Goal: Task Accomplishment & Management: Manage account settings

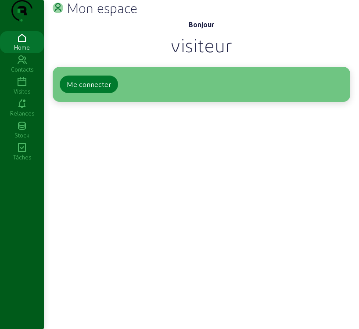
click at [98, 93] on button "Me connecter" at bounding box center [89, 84] width 58 height 18
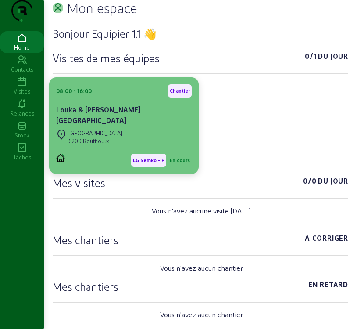
click at [90, 97] on div "08:00 - 16:00 [PERSON_NAME] & [PERSON_NAME] [GEOGRAPHIC_DATA] 6200 Bouffioulx L…" at bounding box center [124, 125] width 150 height 97
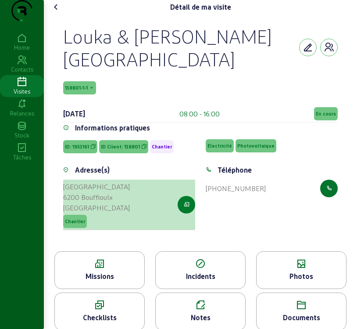
click at [187, 208] on icon "button" at bounding box center [187, 205] width 6 height 8
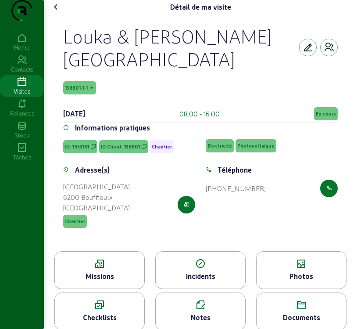
click at [105, 287] on div "Missions" at bounding box center [99, 270] width 90 height 38
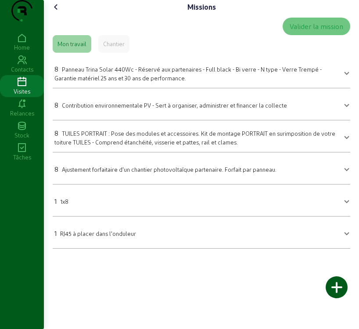
click at [92, 81] on span "Panneau Trina Solar 440Wc - Réservé aux partenaires - Full black - Bi verre - N…" at bounding box center [187, 73] width 267 height 15
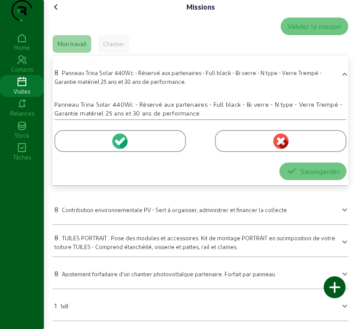
click at [119, 145] on icon at bounding box center [122, 141] width 8 height 8
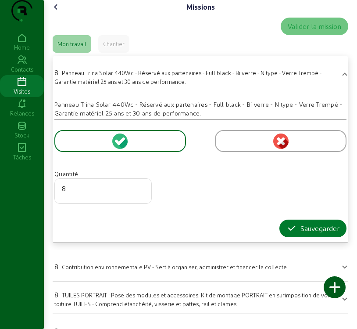
click at [325, 233] on div "Sauvegarder" at bounding box center [313, 228] width 53 height 11
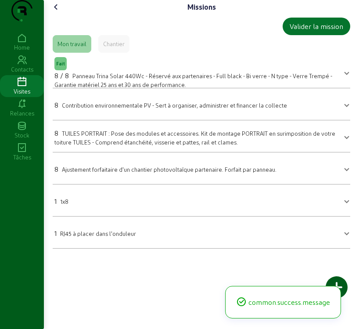
click at [163, 212] on mat-expansion-panel-header "1 1x8" at bounding box center [201, 200] width 297 height 25
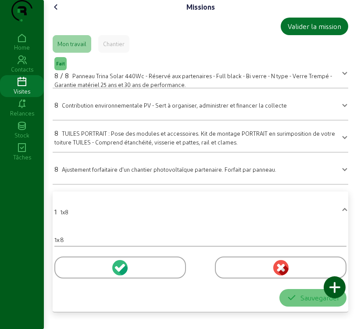
click at [120, 275] on circle at bounding box center [119, 267] width 15 height 15
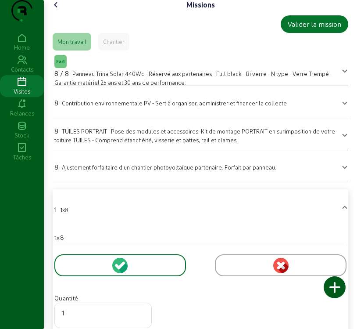
scroll to position [104, 0]
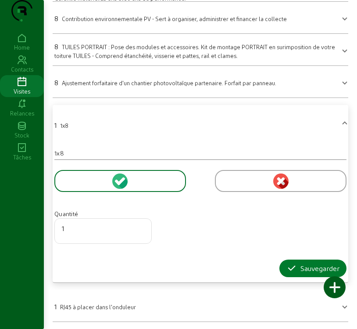
click at [308, 268] on div "Sauvegarder" at bounding box center [313, 268] width 53 height 11
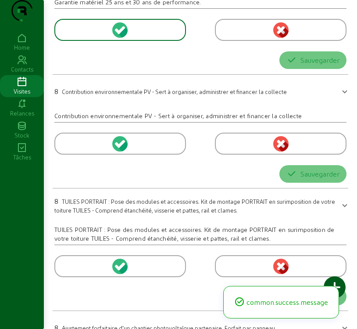
scroll to position [0, 0]
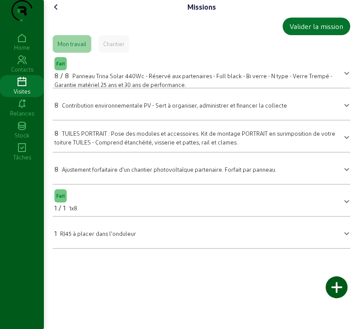
click at [160, 180] on mat-expansion-panel-header "8 Ajustement forfaitaire d'un chantier photovoltaïque partenaire. Forfait par p…" at bounding box center [201, 168] width 297 height 25
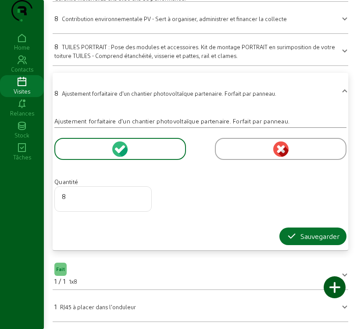
scroll to position [104, 0]
click at [313, 237] on div "Sauvegarder" at bounding box center [313, 236] width 53 height 11
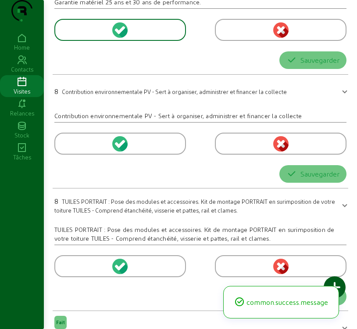
scroll to position [0, 0]
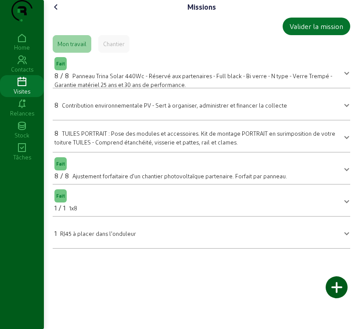
click at [56, 12] on icon at bounding box center [56, 7] width 11 height 11
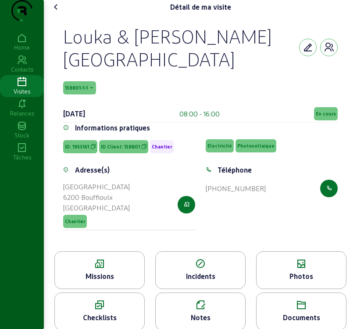
click at [293, 281] on div "Photos" at bounding box center [302, 276] width 90 height 11
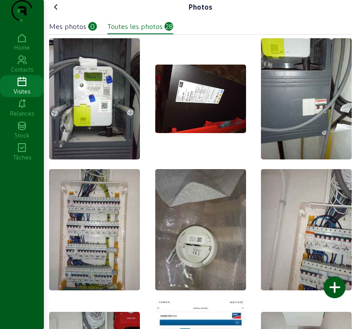
click at [81, 34] on div "Mes photos 0 Toutes les photos 28" at bounding box center [200, 24] width 303 height 20
click at [76, 32] on div "Mes photos" at bounding box center [67, 26] width 37 height 11
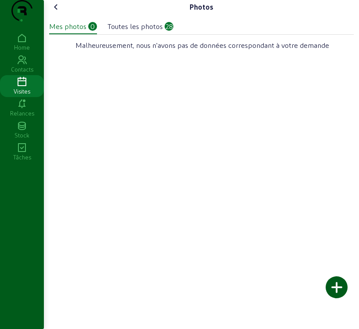
click at [331, 287] on div at bounding box center [337, 287] width 22 height 22
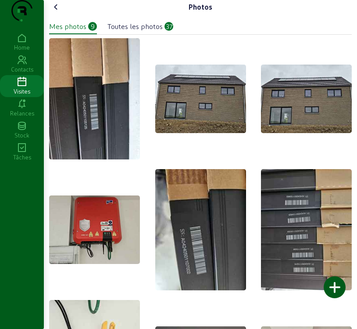
click at [294, 112] on img at bounding box center [306, 98] width 91 height 68
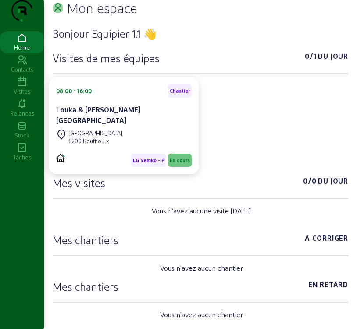
click at [28, 87] on icon at bounding box center [22, 82] width 44 height 11
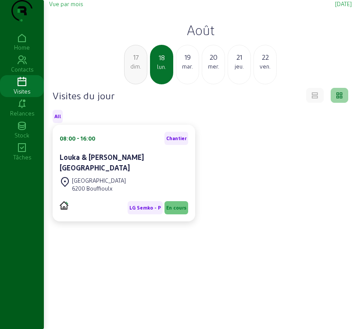
click at [74, 7] on span "Vue par mois" at bounding box center [66, 3] width 34 height 7
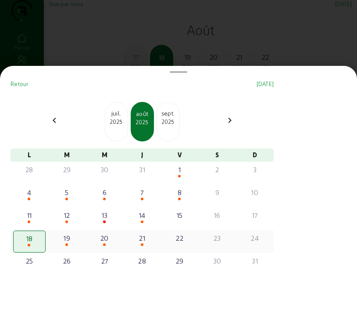
click at [36, 244] on div "18" at bounding box center [29, 238] width 30 height 11
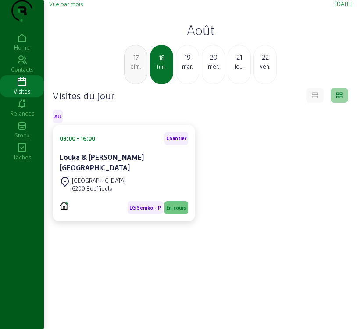
click at [104, 184] on div "[GEOGRAPHIC_DATA]" at bounding box center [99, 180] width 54 height 8
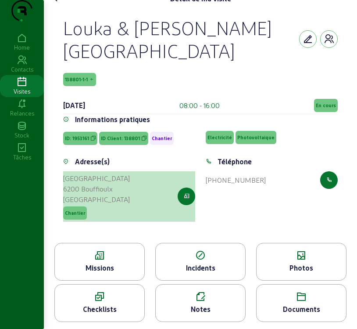
scroll to position [26, 0]
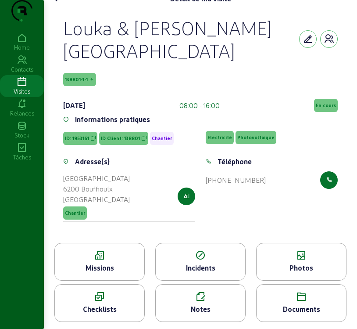
click at [100, 269] on div "Missions" at bounding box center [100, 267] width 90 height 11
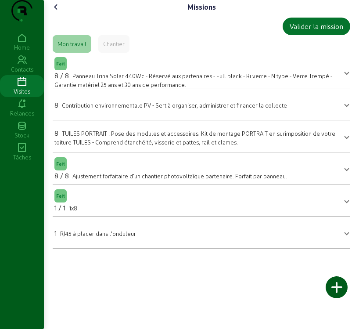
click at [269, 146] on div "8 TUILES PORTRAIT : Pose des modules et accessoires. Kit de montage PORTRAIT en…" at bounding box center [195, 137] width 283 height 18
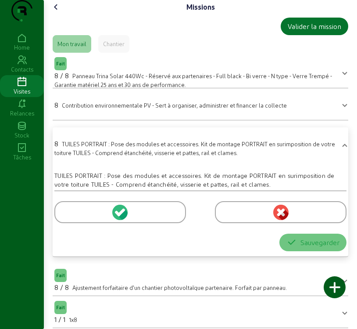
click at [121, 216] on icon at bounding box center [122, 212] width 8 height 8
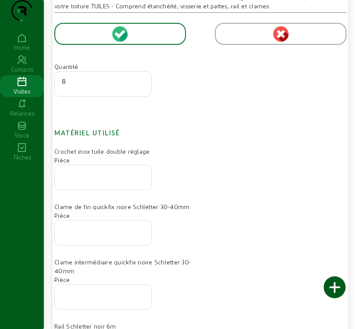
scroll to position [175, 0]
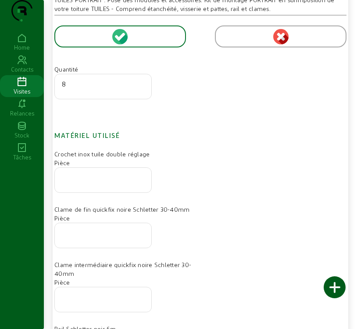
click at [29, 87] on icon at bounding box center [22, 82] width 44 height 11
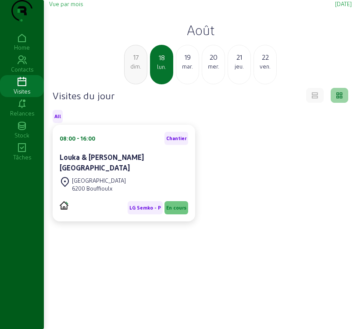
click at [187, 70] on div "mar." at bounding box center [187, 66] width 22 height 8
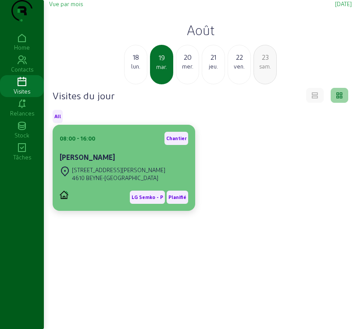
click at [139, 183] on div "[STREET_ADDRESS][PERSON_NAME]" at bounding box center [124, 173] width 129 height 19
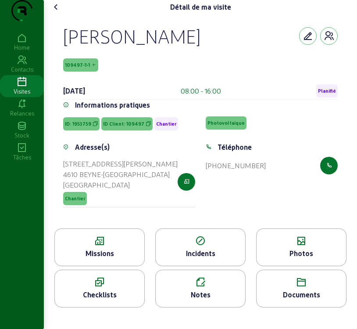
click at [106, 258] on div "Missions" at bounding box center [100, 253] width 90 height 11
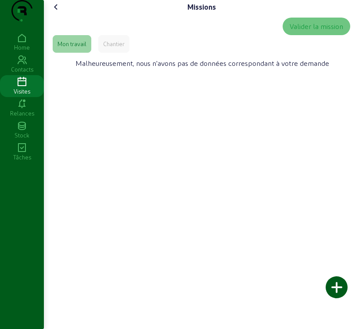
click at [58, 12] on icon at bounding box center [56, 7] width 11 height 11
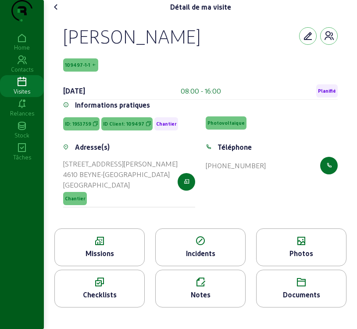
click at [286, 246] on icon at bounding box center [302, 241] width 90 height 11
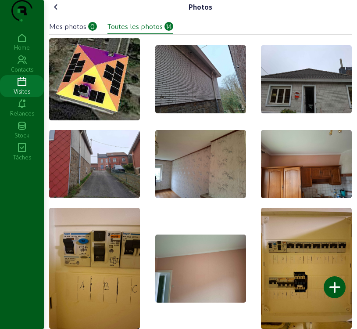
click at [60, 12] on icon at bounding box center [56, 7] width 11 height 11
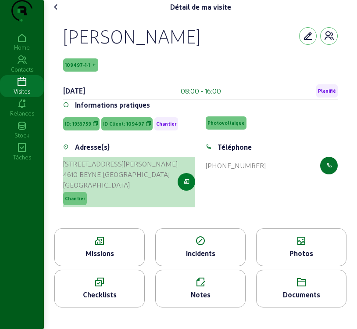
click at [188, 186] on icon "button" at bounding box center [187, 182] width 6 height 8
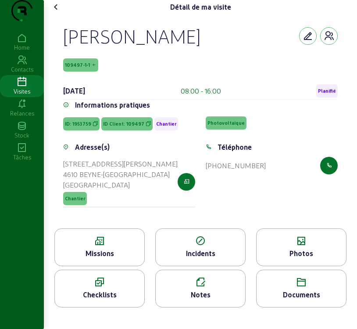
click at [58, 12] on icon at bounding box center [56, 7] width 11 height 11
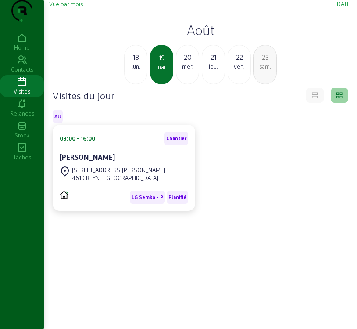
click at [188, 70] on div "mer." at bounding box center [187, 66] width 22 height 8
click at [146, 200] on span "LG Semko - P" at bounding box center [148, 197] width 32 height 6
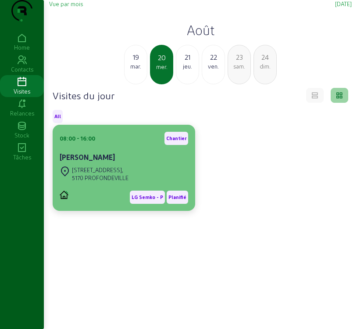
click at [122, 204] on div "LG Semko - P Planifié" at bounding box center [124, 193] width 129 height 20
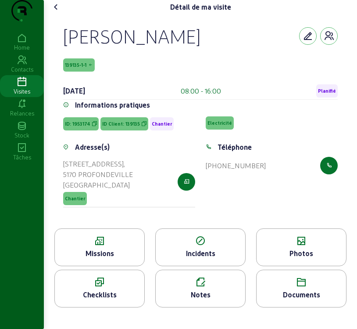
click at [125, 246] on icon at bounding box center [100, 241] width 90 height 11
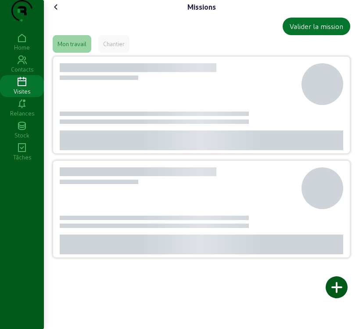
click at [125, 254] on div at bounding box center [130, 244] width 47 height 20
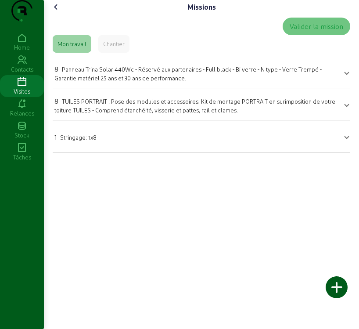
click at [57, 12] on icon at bounding box center [56, 7] width 11 height 11
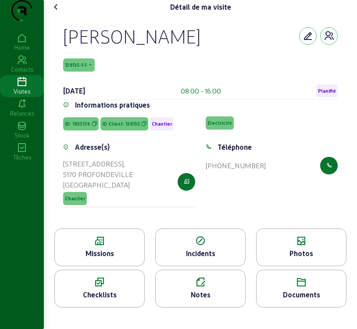
click at [81, 68] on span "139135-1-1" at bounding box center [75, 65] width 21 height 6
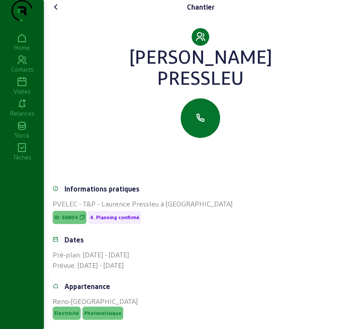
click at [56, 12] on icon at bounding box center [56, 7] width 11 height 11
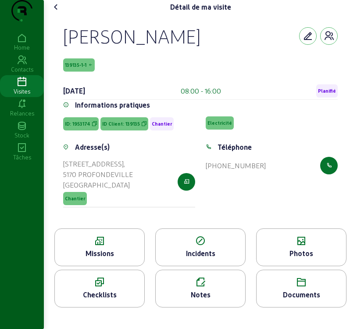
click at [116, 246] on icon at bounding box center [100, 241] width 90 height 11
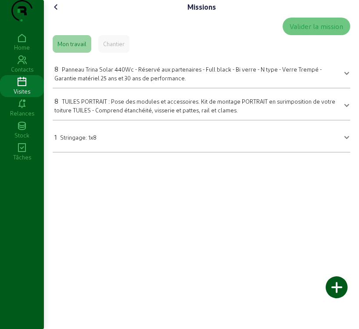
click at [57, 12] on icon at bounding box center [56, 7] width 11 height 11
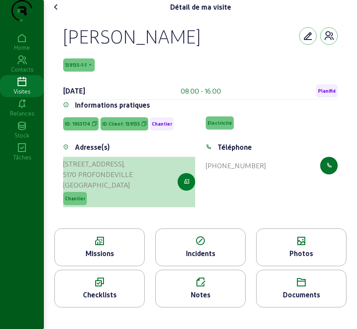
click at [184, 186] on icon "button" at bounding box center [187, 182] width 6 height 8
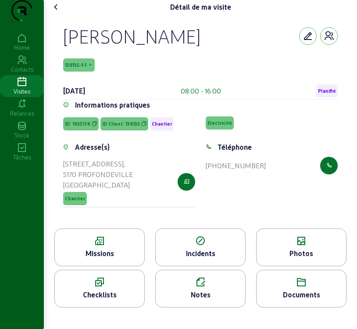
click at [294, 258] on div "Photos" at bounding box center [302, 253] width 90 height 11
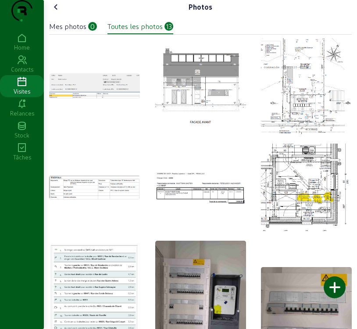
click at [56, 12] on icon at bounding box center [56, 7] width 11 height 11
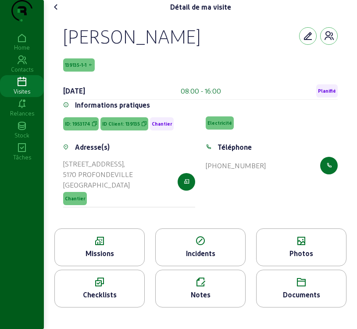
click at [57, 12] on icon at bounding box center [56, 7] width 11 height 11
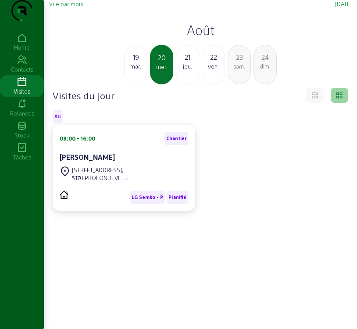
click at [75, 7] on span "Vue par mois" at bounding box center [66, 3] width 34 height 7
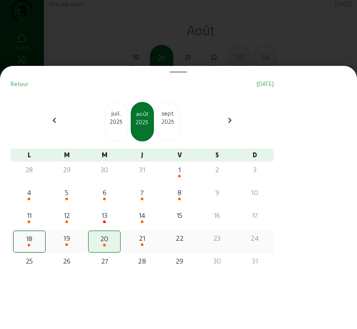
click at [147, 243] on div "21" at bounding box center [142, 238] width 31 height 11
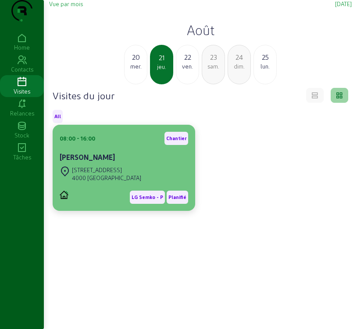
click at [107, 182] on div "4000 LIÈGE" at bounding box center [106, 178] width 69 height 8
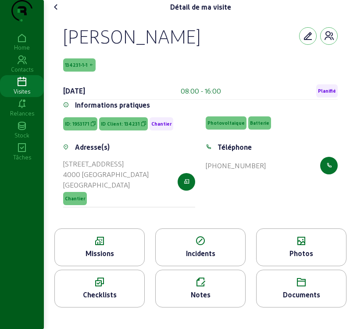
click at [71, 68] on span "134231-1-1" at bounding box center [76, 65] width 22 height 6
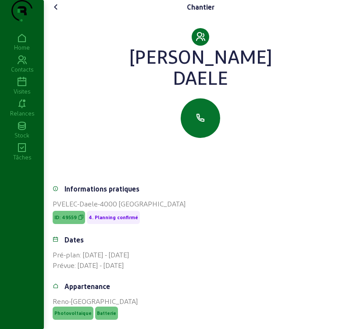
click at [57, 12] on icon at bounding box center [56, 7] width 11 height 11
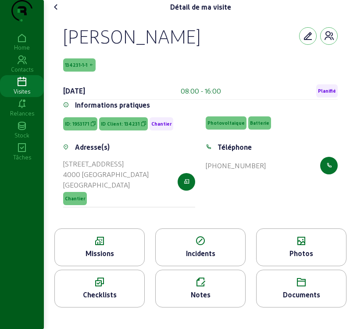
click at [101, 246] on icon at bounding box center [100, 241] width 90 height 11
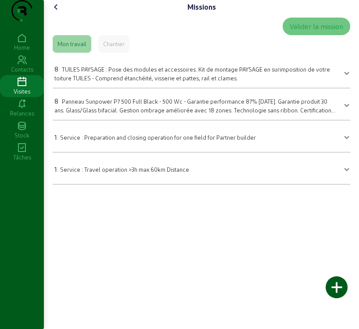
click at [55, 12] on icon at bounding box center [56, 7] width 11 height 11
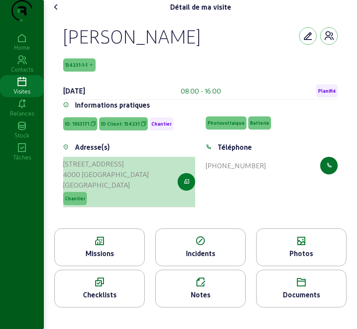
click at [188, 186] on icon "button" at bounding box center [187, 182] width 6 height 8
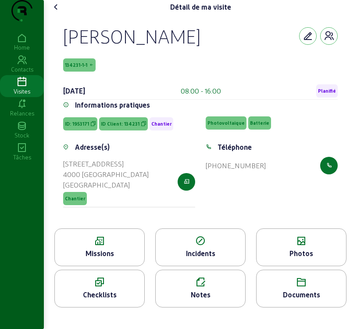
click at [54, 12] on icon at bounding box center [56, 7] width 11 height 11
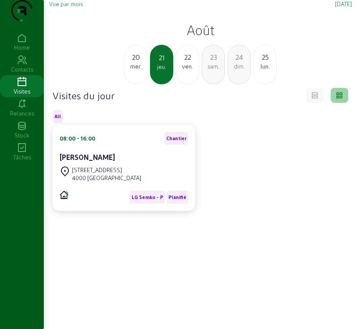
click at [136, 70] on div "mer." at bounding box center [136, 66] width 22 height 8
click at [103, 174] on div "Rue Bois de Graux 56," at bounding box center [100, 170] width 57 height 8
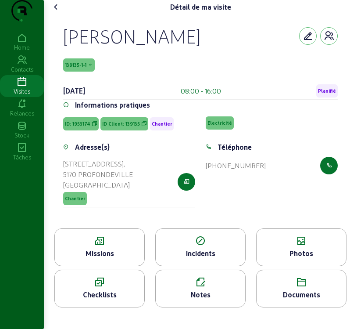
click at [120, 258] on div "Missions" at bounding box center [100, 253] width 90 height 11
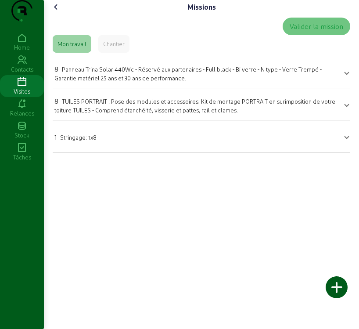
click at [55, 12] on icon at bounding box center [56, 7] width 11 height 11
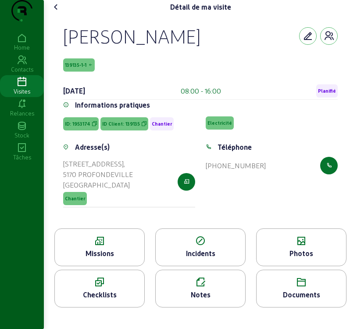
click at [55, 12] on icon at bounding box center [56, 7] width 11 height 11
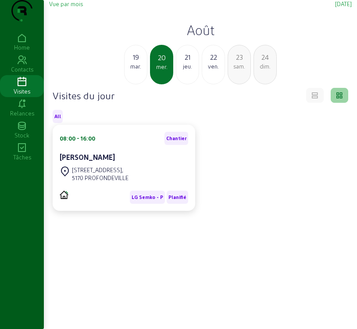
click at [139, 70] on div "mar." at bounding box center [136, 66] width 22 height 8
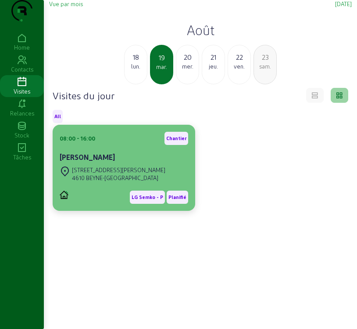
click at [120, 174] on div "6 Rue Jules Rasquinet" at bounding box center [118, 170] width 93 height 8
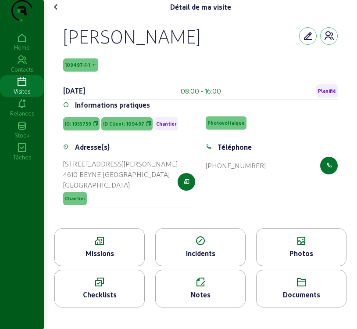
click at [129, 246] on icon at bounding box center [100, 241] width 90 height 11
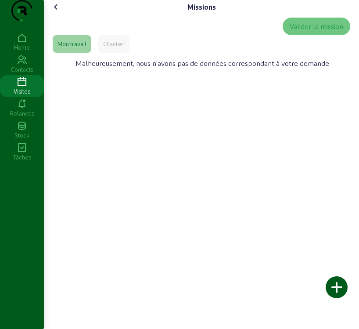
click at [110, 48] on div "Chantier" at bounding box center [113, 44] width 21 height 8
click at [82, 48] on div "Mon travail" at bounding box center [71, 44] width 29 height 8
click at [57, 12] on icon at bounding box center [56, 7] width 11 height 11
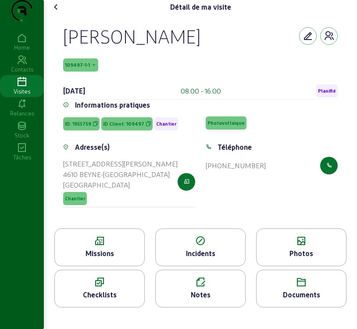
scroll to position [3, 0]
click at [59, 12] on icon at bounding box center [56, 7] width 11 height 11
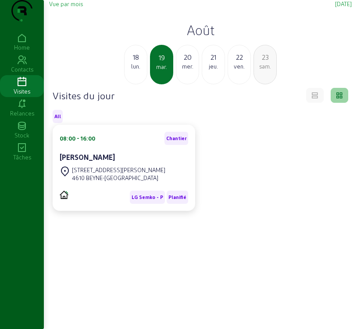
click at [129, 70] on div "lun." at bounding box center [136, 66] width 22 height 8
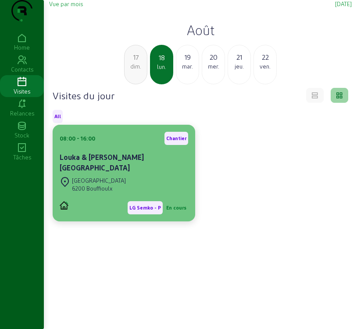
click at [122, 194] on div "Rue de la Sarte 6200 Bouffioulx" at bounding box center [124, 184] width 129 height 19
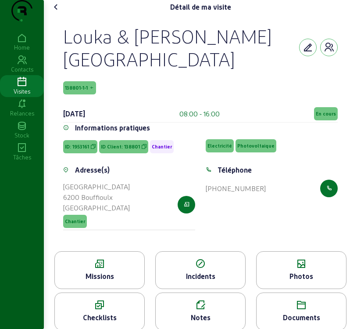
click at [112, 281] on div "Missions" at bounding box center [100, 276] width 90 height 11
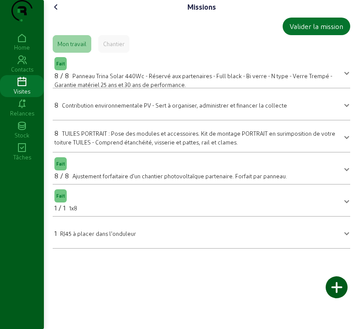
click at [345, 141] on span at bounding box center [347, 136] width 4 height 11
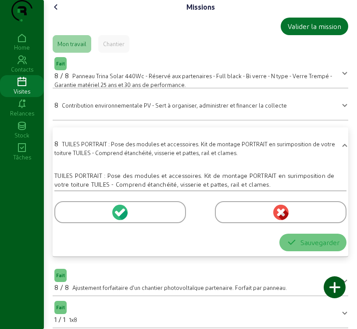
click at [116, 48] on div "Chantier" at bounding box center [113, 44] width 21 height 8
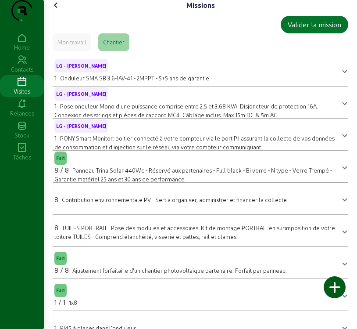
scroll to position [40, 0]
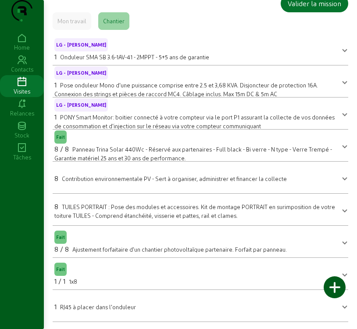
click at [83, 23] on div "Mon travail" at bounding box center [71, 21] width 29 height 8
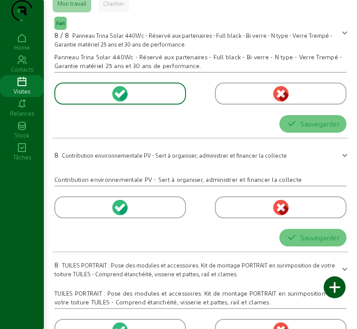
scroll to position [0, 0]
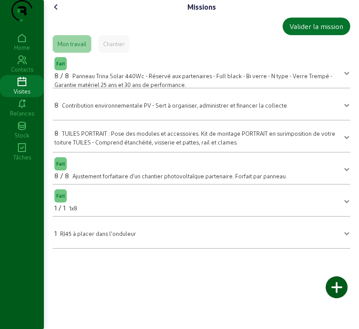
click at [58, 12] on icon at bounding box center [56, 7] width 11 height 11
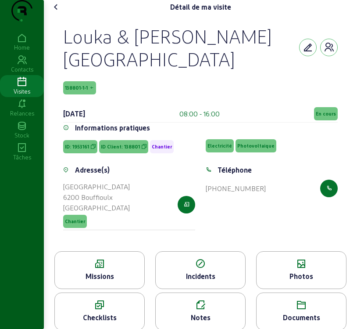
click at [105, 281] on div "Missions" at bounding box center [100, 276] width 90 height 11
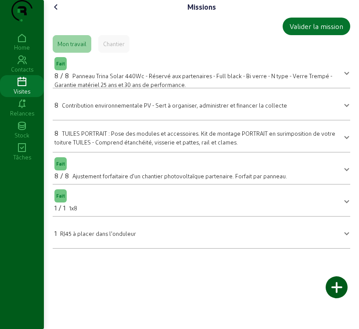
click at [345, 141] on span at bounding box center [347, 136] width 4 height 11
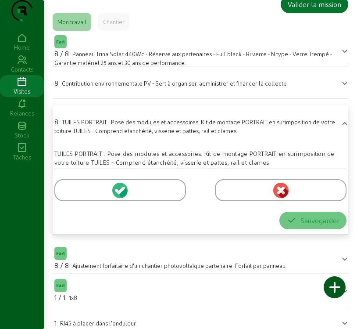
scroll to position [56, 0]
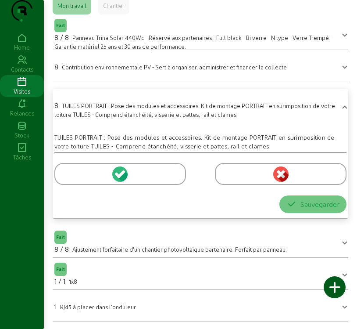
click at [189, 106] on span "TUILES PORTRAIT : Pose des modules et accessoires. Kit de montage PORTRAIT en s…" at bounding box center [194, 109] width 281 height 15
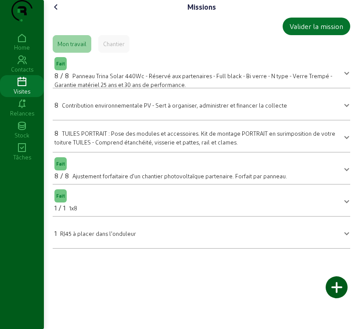
click at [177, 114] on mat-expansion-panel-header "8 Contribution environnementale PV - Sert à organiser, administrer et financer …" at bounding box center [201, 104] width 297 height 25
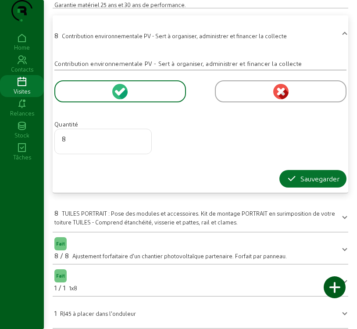
scroll to position [60, 0]
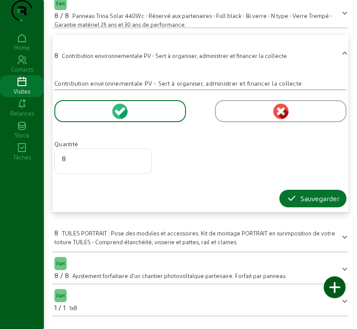
click at [137, 243] on mat-expansion-panel-header "8 TUILES PORTRAIT : Pose des modules et accessoires. Kit de montage PORTRAIT en…" at bounding box center [201, 235] width 296 height 25
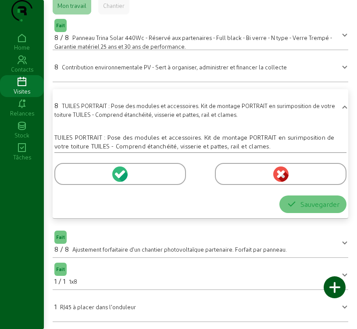
scroll to position [56, 0]
click at [119, 174] on icon at bounding box center [118, 175] width 6 height 6
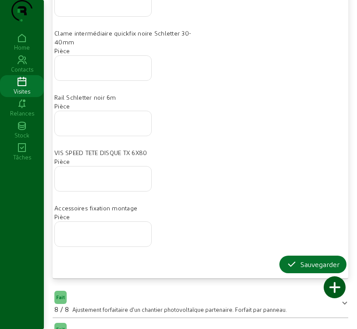
scroll to position [363, 0]
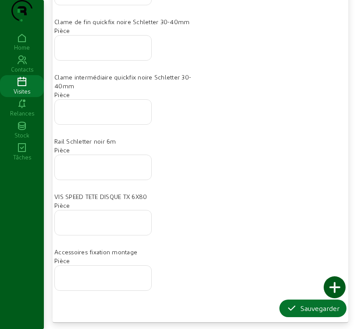
click at [90, 235] on div at bounding box center [103, 222] width 82 height 25
type input "60"
click at [78, 170] on input "number" at bounding box center [103, 164] width 82 height 11
type input "4"
click at [88, 124] on div at bounding box center [103, 112] width 82 height 25
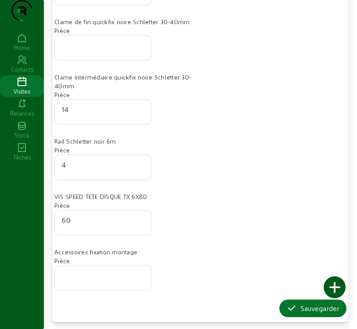
type input "14"
click at [93, 60] on div at bounding box center [103, 48] width 82 height 25
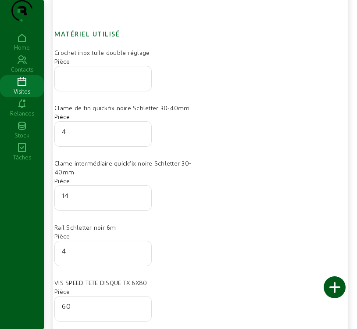
scroll to position [275, 0]
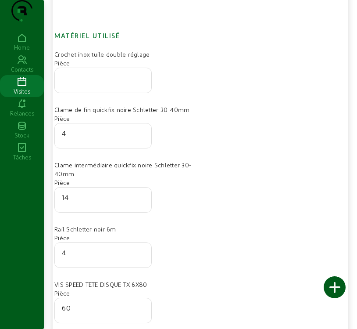
type input "4"
click at [73, 93] on div at bounding box center [103, 80] width 82 height 25
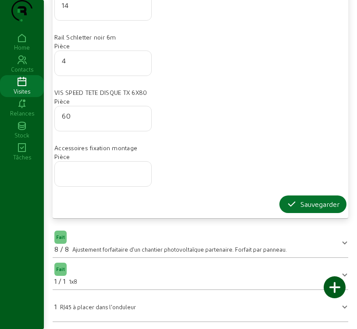
scroll to position [484, 0]
type input "16"
click at [337, 287] on div at bounding box center [335, 287] width 22 height 22
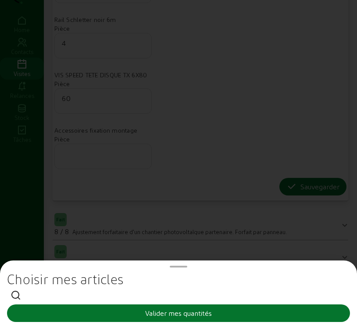
scroll to position [0, 0]
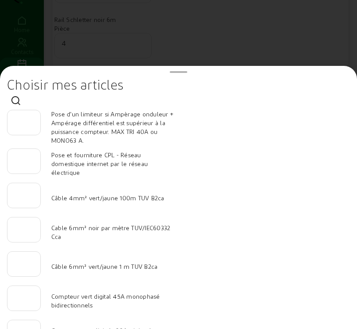
click at [29, 198] on input "number" at bounding box center [23, 192] width 19 height 11
type input "25"
click at [26, 232] on input "number" at bounding box center [23, 227] width 19 height 11
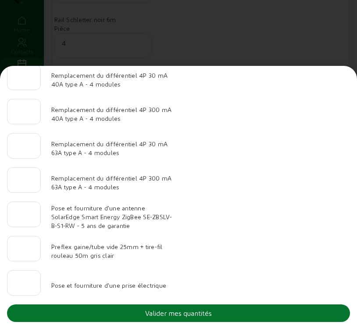
scroll to position [909, 0]
type input "50"
click at [235, 312] on button "Valider mes quantités" at bounding box center [178, 313] width 343 height 18
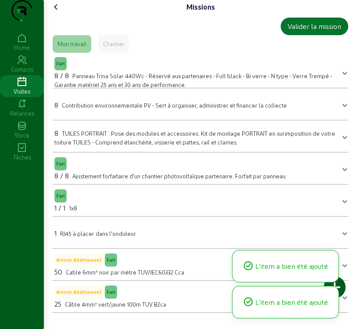
scroll to position [8, 0]
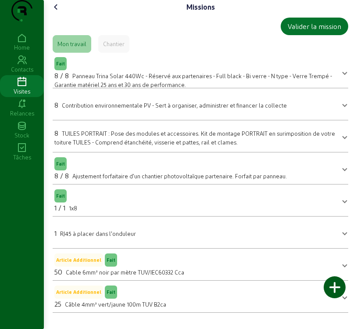
click at [57, 12] on icon at bounding box center [56, 7] width 11 height 11
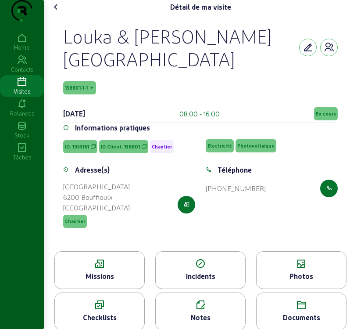
click at [324, 117] on span "En cours" at bounding box center [326, 114] width 20 height 6
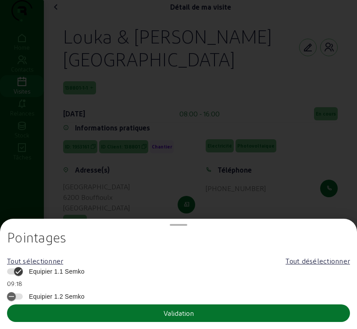
click at [57, 271] on span "Equipier 1.1 Semko" at bounding box center [55, 271] width 60 height 9
click at [23, 271] on button "Equipier 1.1 Semko" at bounding box center [15, 271] width 16 height 6
click at [79, 316] on button "Validation" at bounding box center [178, 313] width 343 height 18
